Goal: Use online tool/utility: Utilize a website feature to perform a specific function

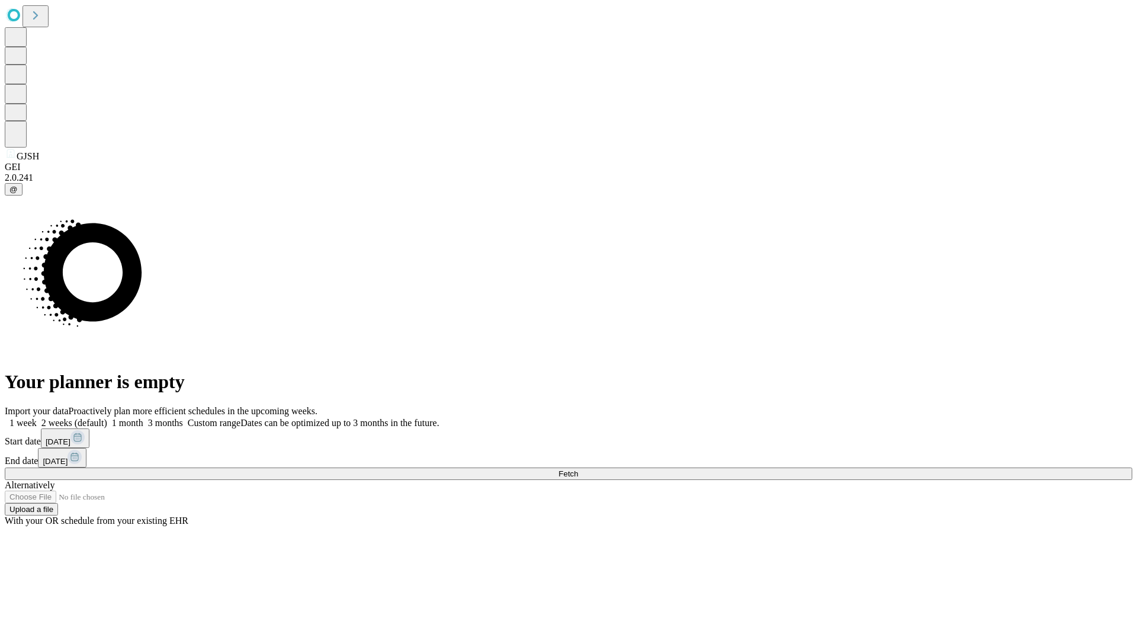
click at [918, 467] on button "Fetch" at bounding box center [569, 473] width 1128 height 12
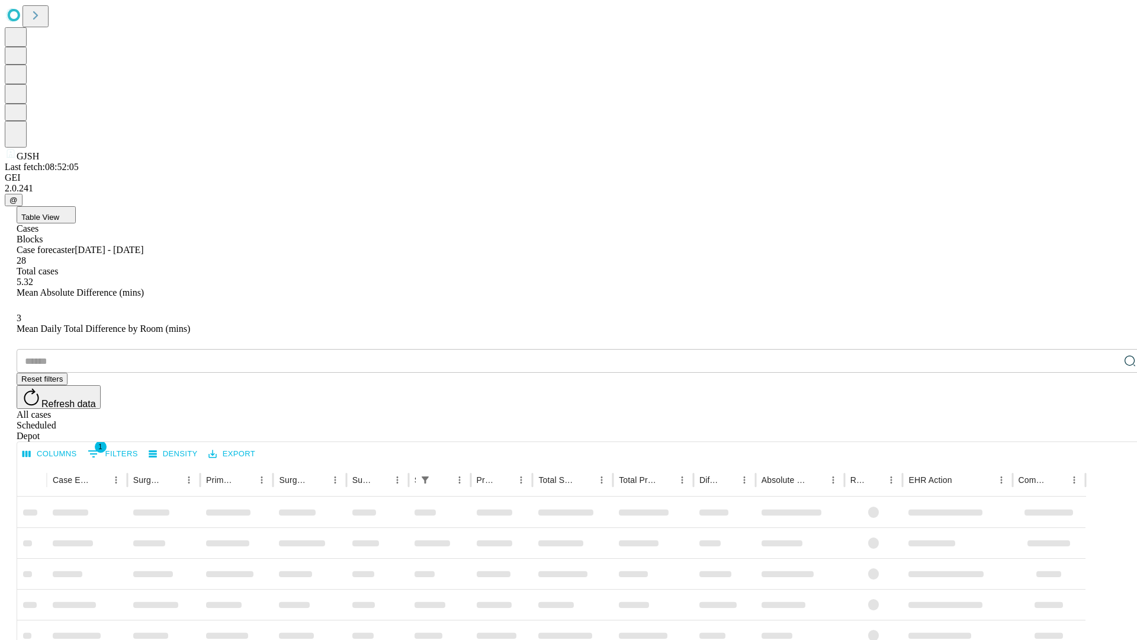
click at [59, 213] on span "Table View" at bounding box center [40, 217] width 38 height 9
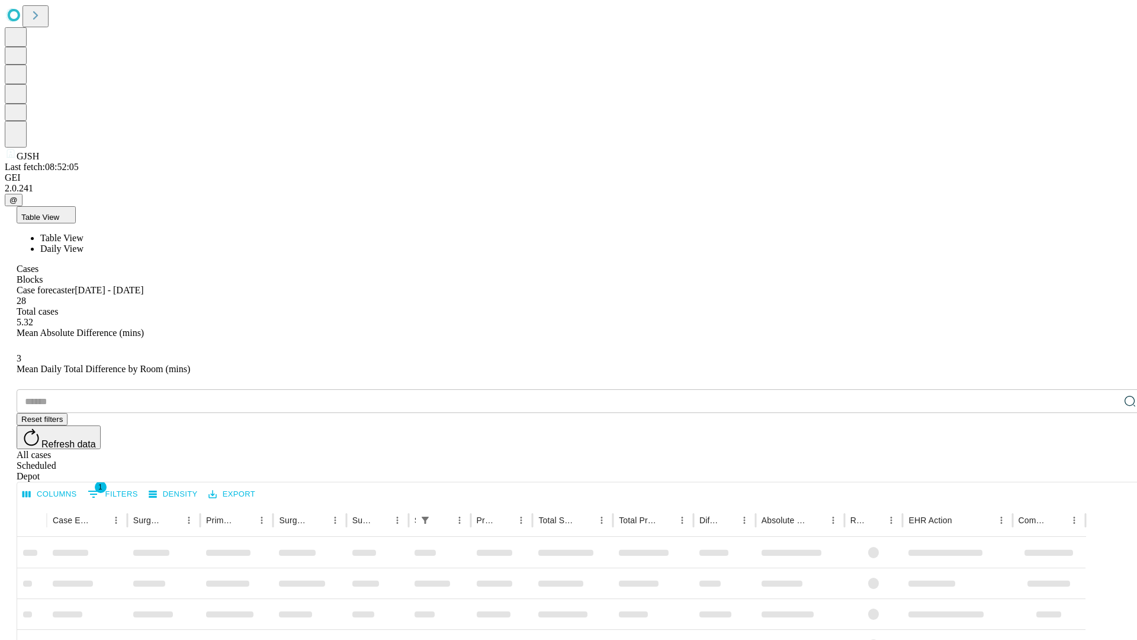
click at [84, 243] on span "Daily View" at bounding box center [61, 248] width 43 height 10
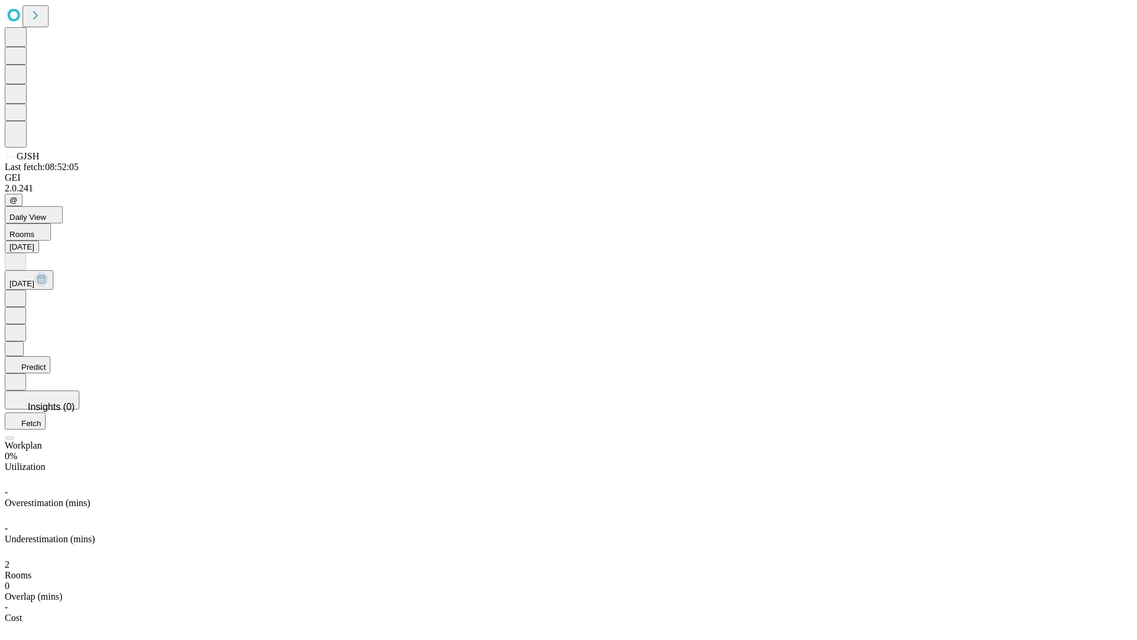
click at [50, 356] on button "Predict" at bounding box center [28, 364] width 46 height 17
